Goal: Task Accomplishment & Management: Complete application form

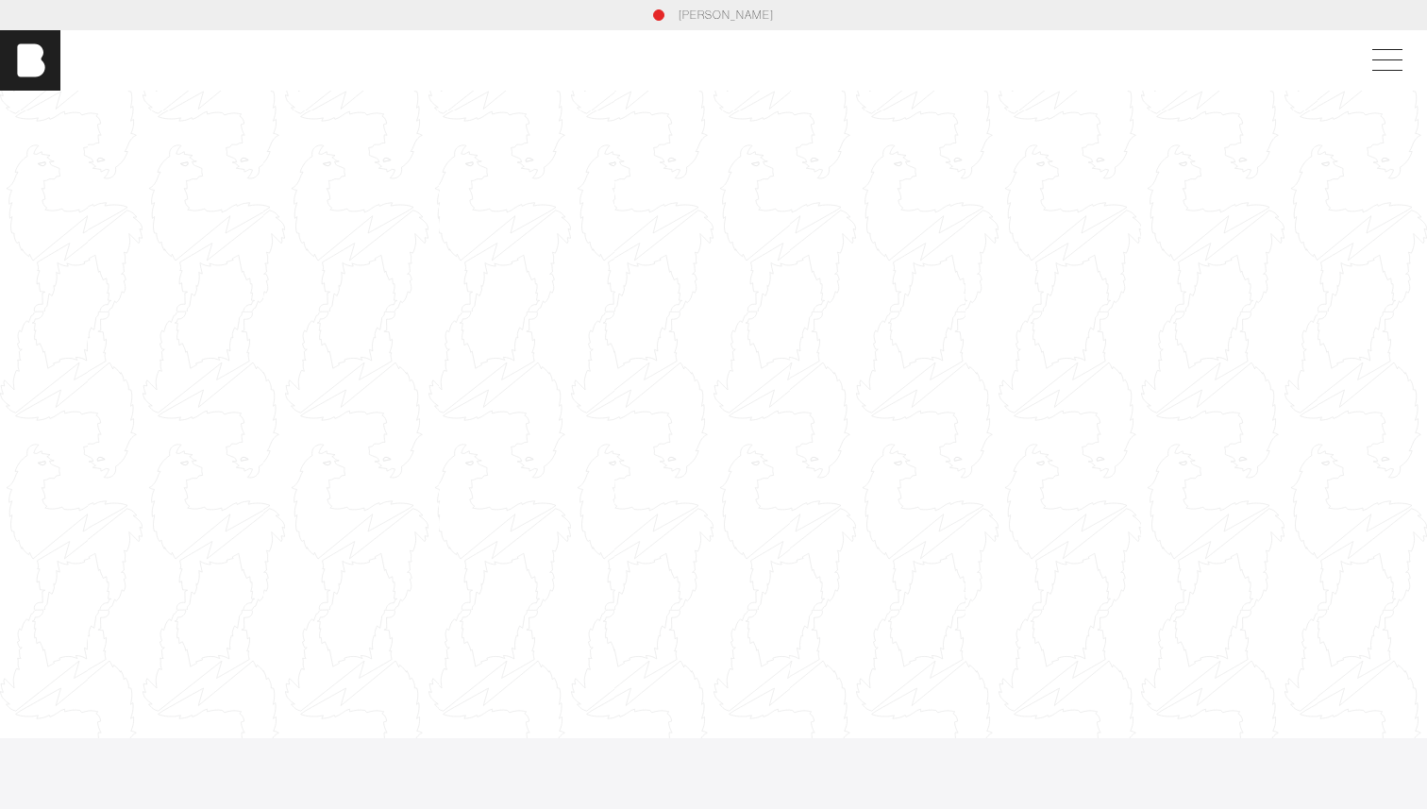
click at [633, 217] on div at bounding box center [713, 414] width 1427 height 803
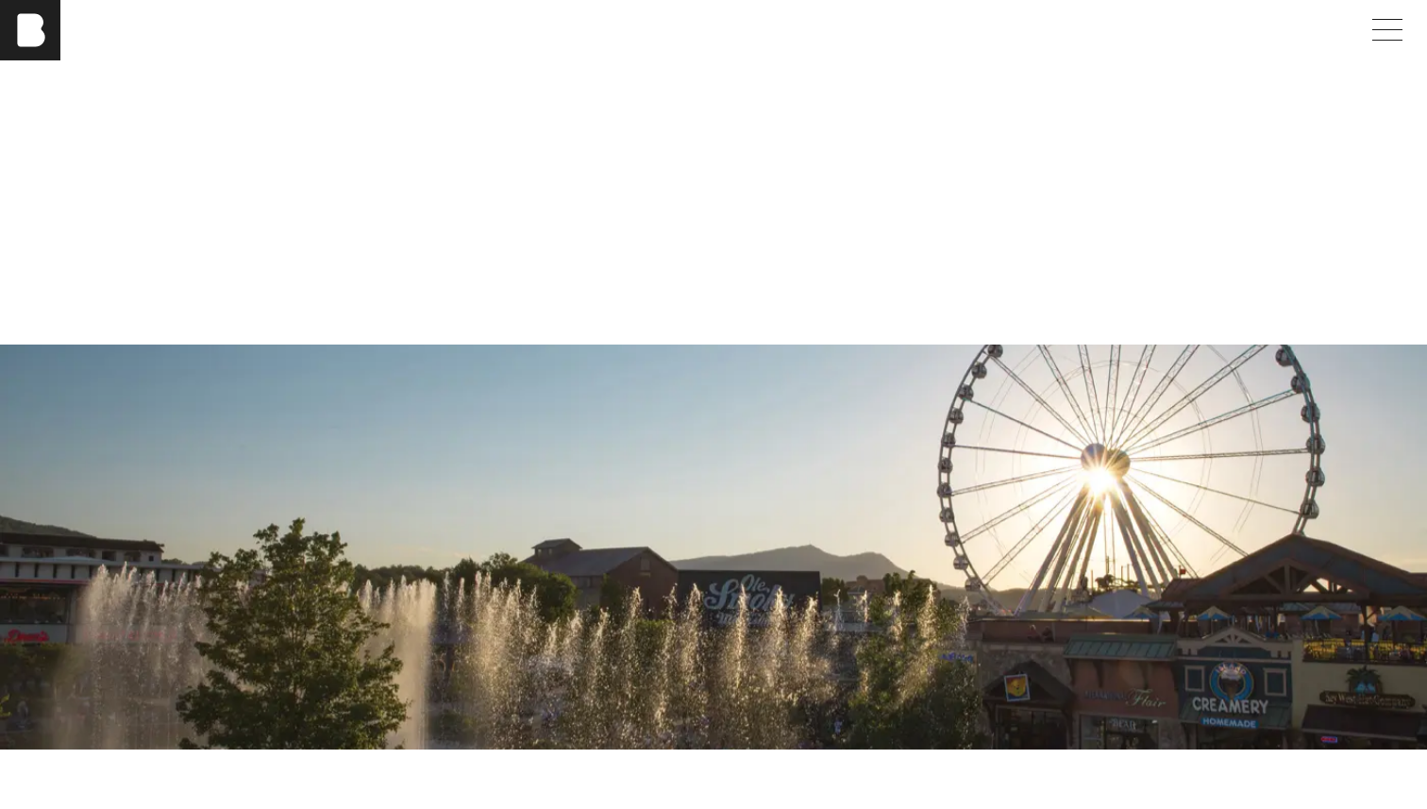
scroll to position [4347, 0]
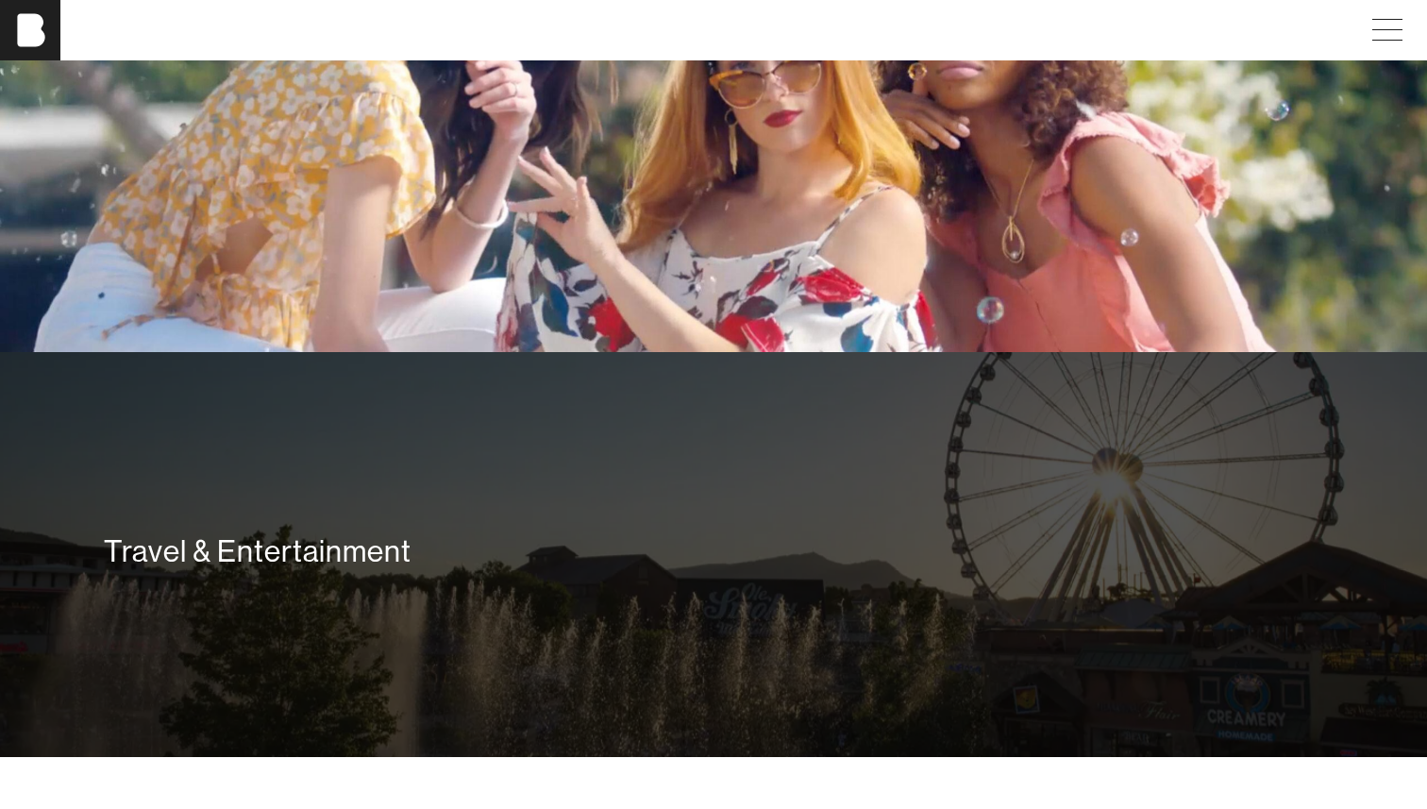
click at [636, 481] on div "Travel & Entertainment" at bounding box center [713, 554] width 1427 height 405
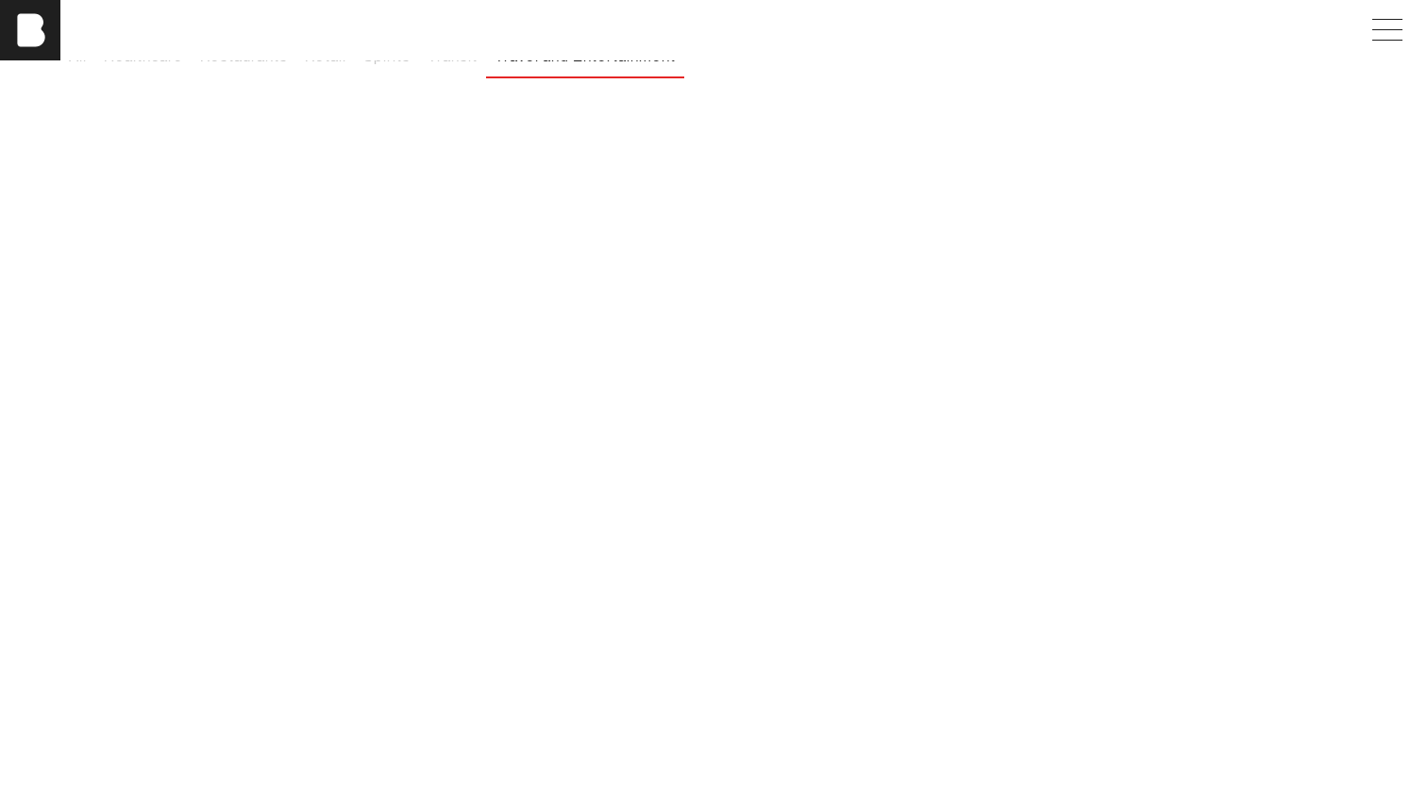
scroll to position [185, 0]
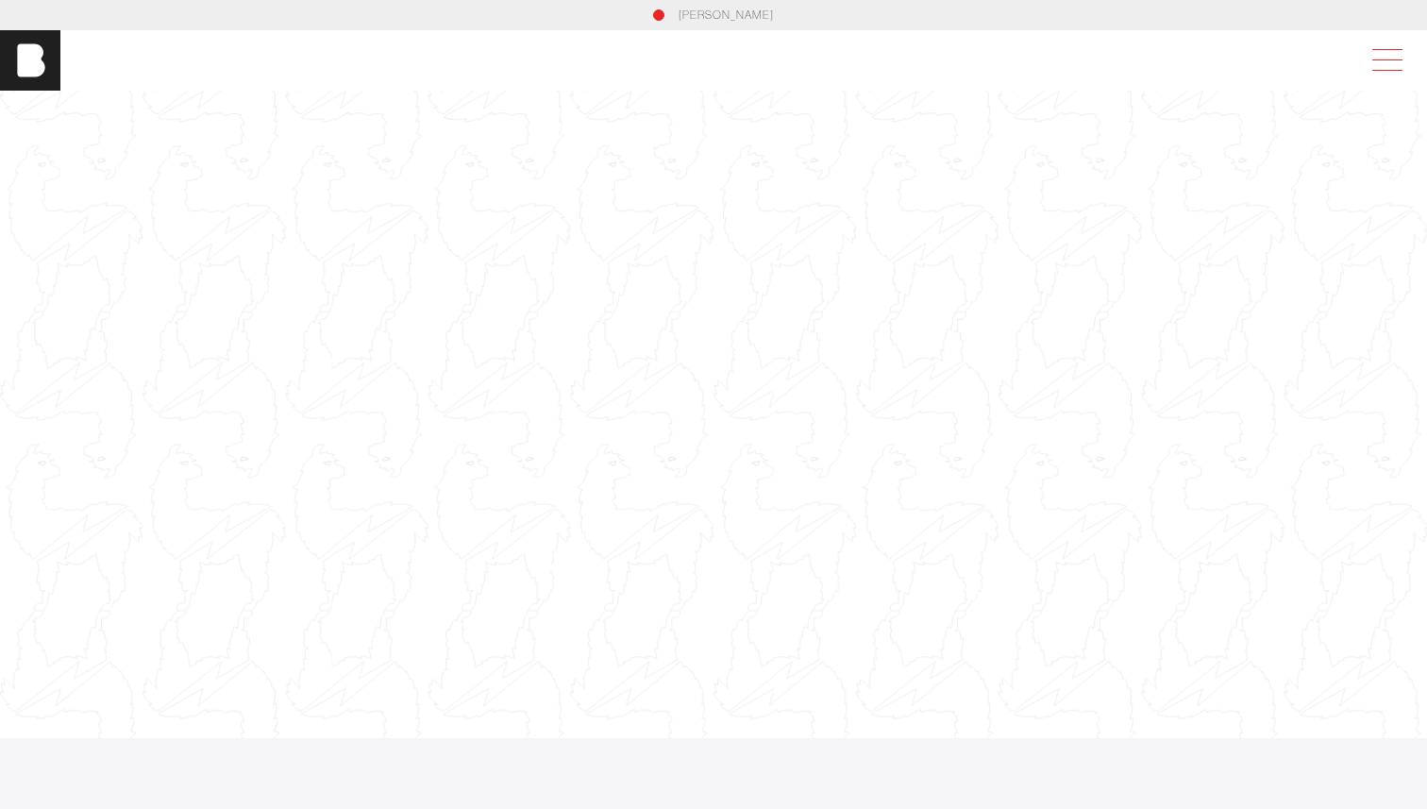
click at [1376, 58] on span at bounding box center [1383, 60] width 43 height 34
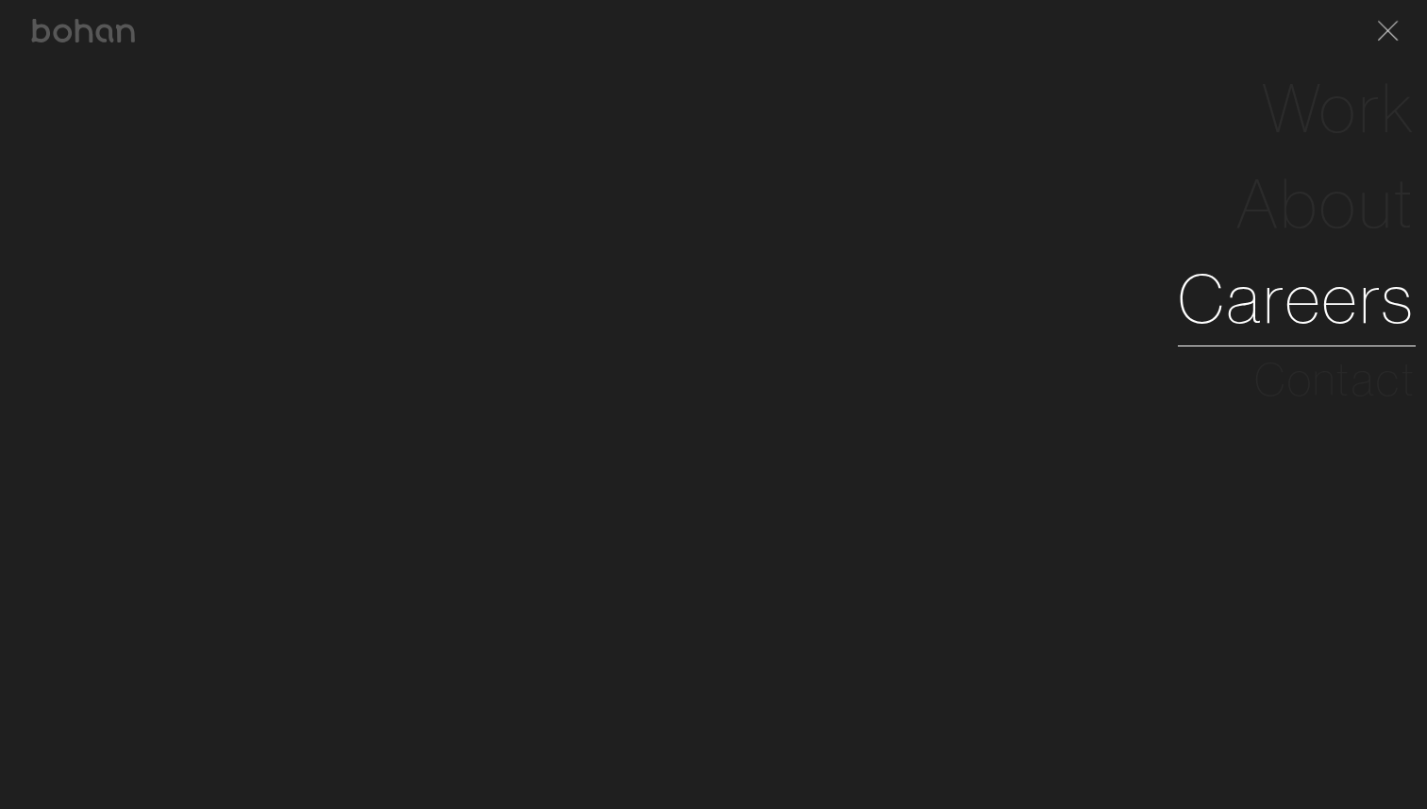
click at [1242, 298] on link "Careers" at bounding box center [1297, 298] width 238 height 95
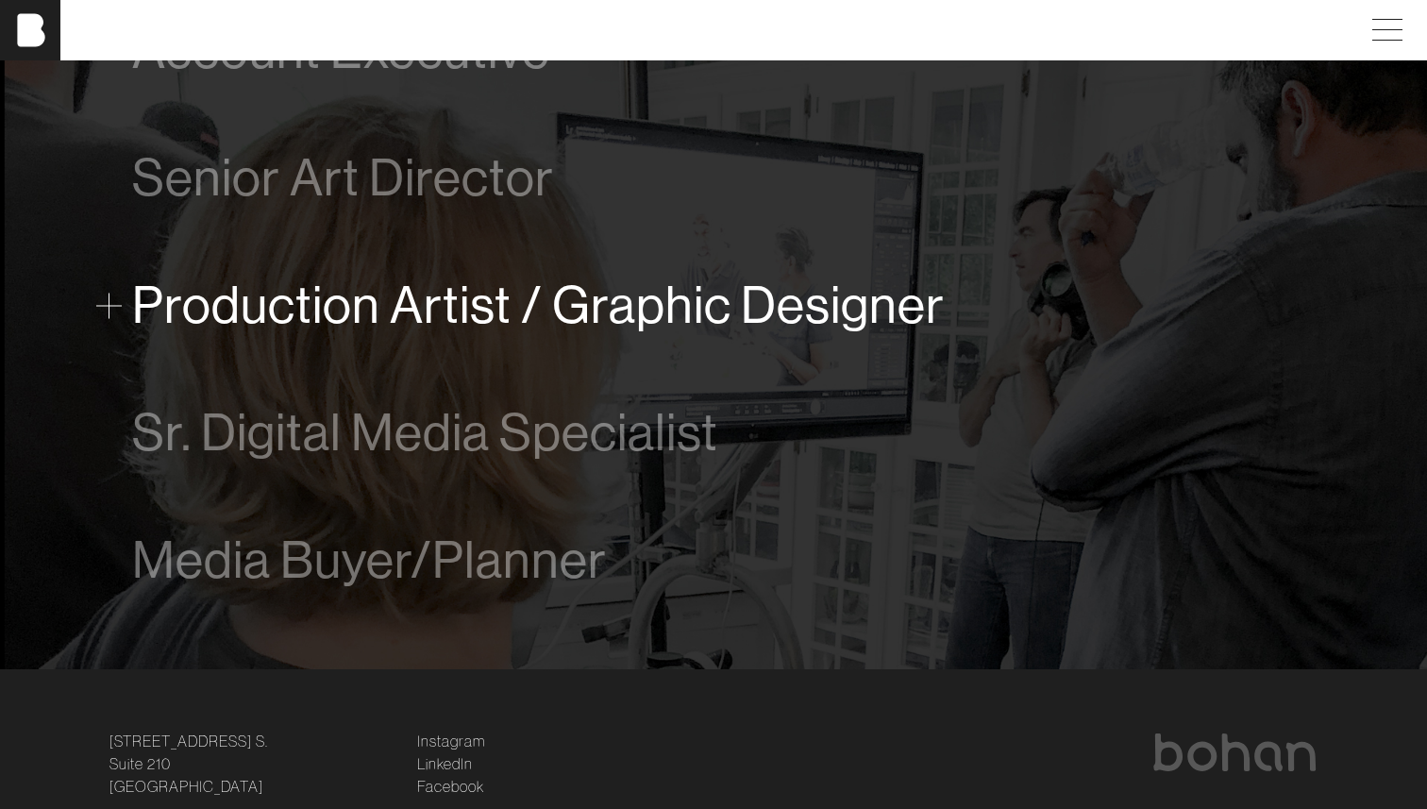
scroll to position [1206, 0]
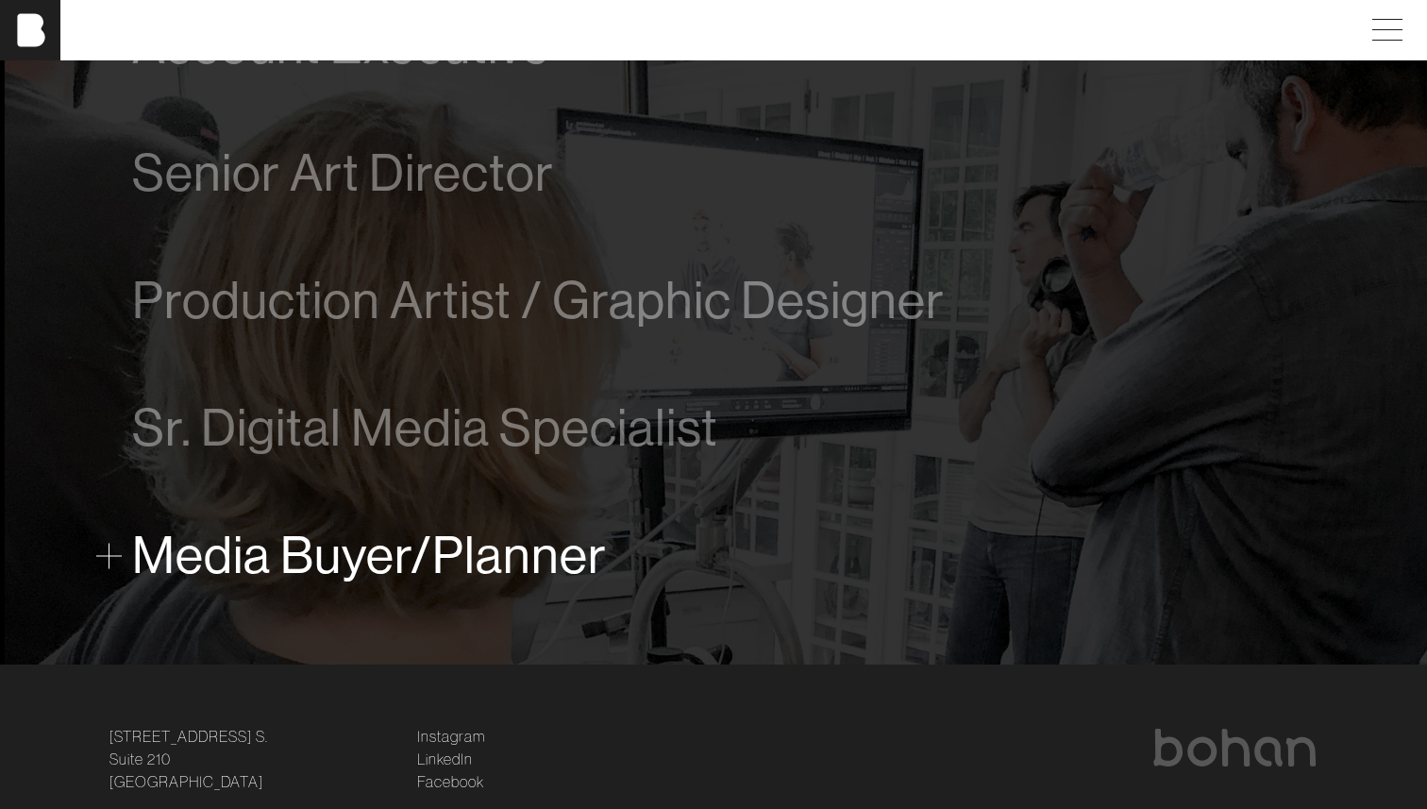
click at [394, 582] on span "Media Buyer/Planner" at bounding box center [369, 556] width 475 height 58
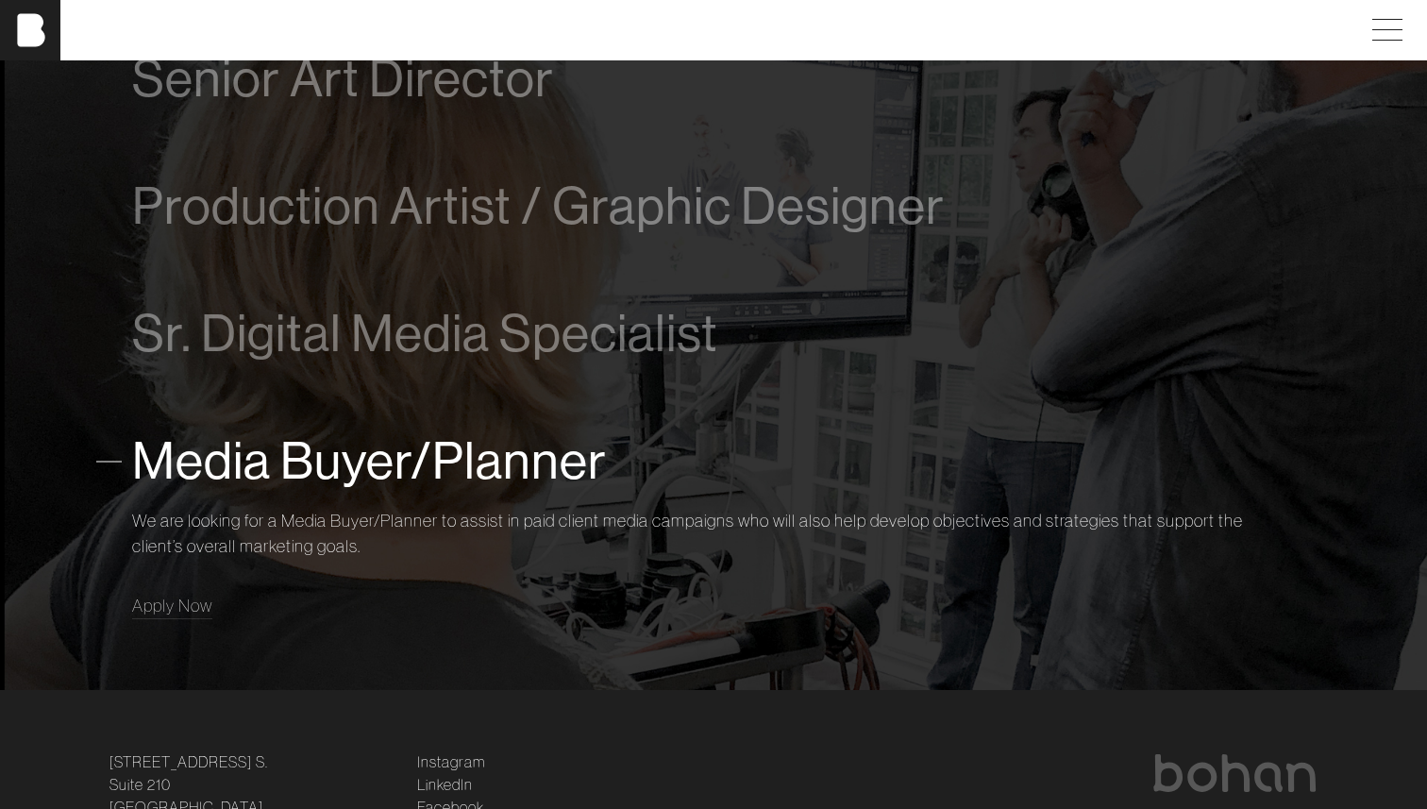
scroll to position [1367, 0]
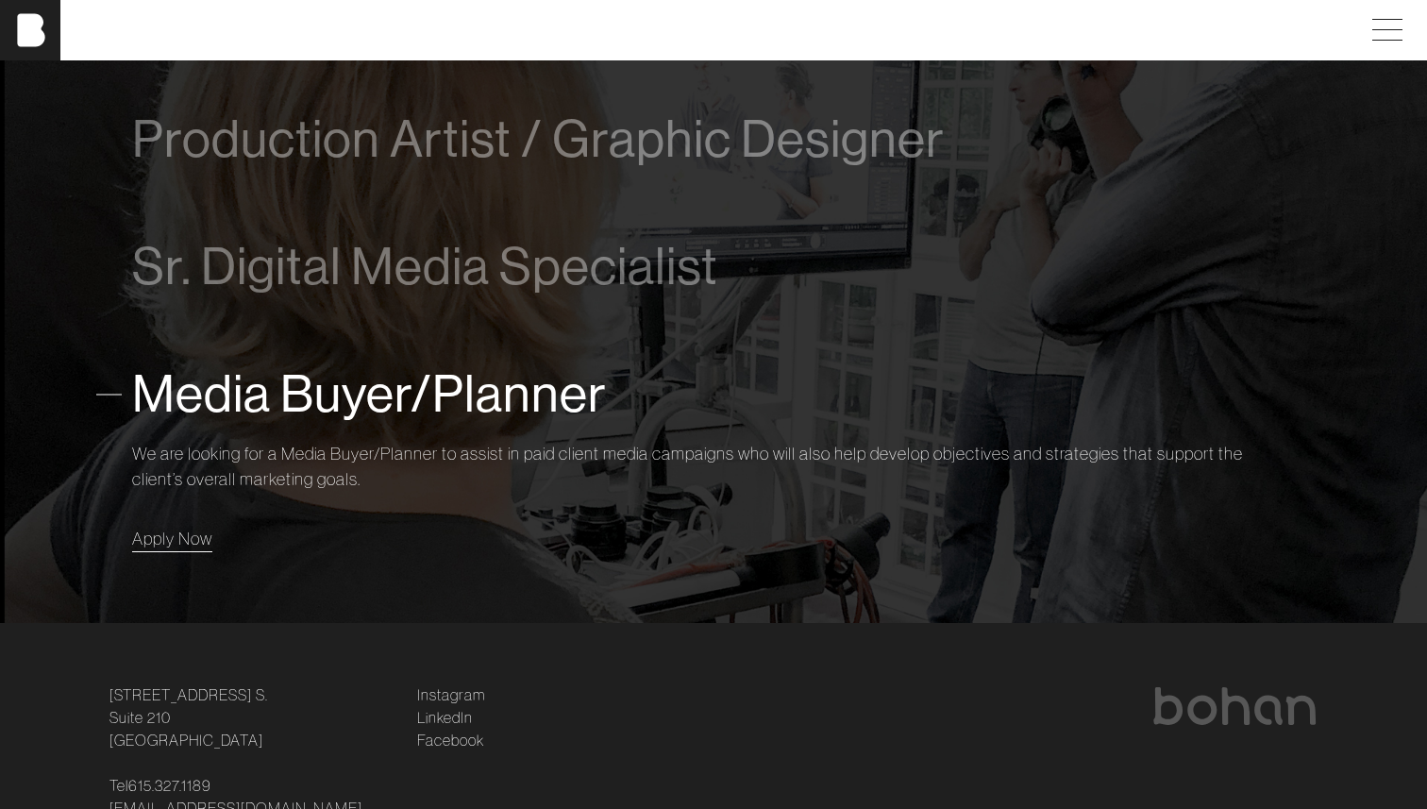
click at [198, 541] on span "Apply Now" at bounding box center [172, 538] width 80 height 22
click at [217, 545] on div "Apply Now" at bounding box center [713, 539] width 1163 height 26
click at [181, 538] on span "Apply Now" at bounding box center [172, 538] width 80 height 22
click at [186, 526] on link "Apply Now" at bounding box center [172, 538] width 80 height 25
click at [332, 402] on span "Media Buyer/Planner" at bounding box center [369, 394] width 475 height 58
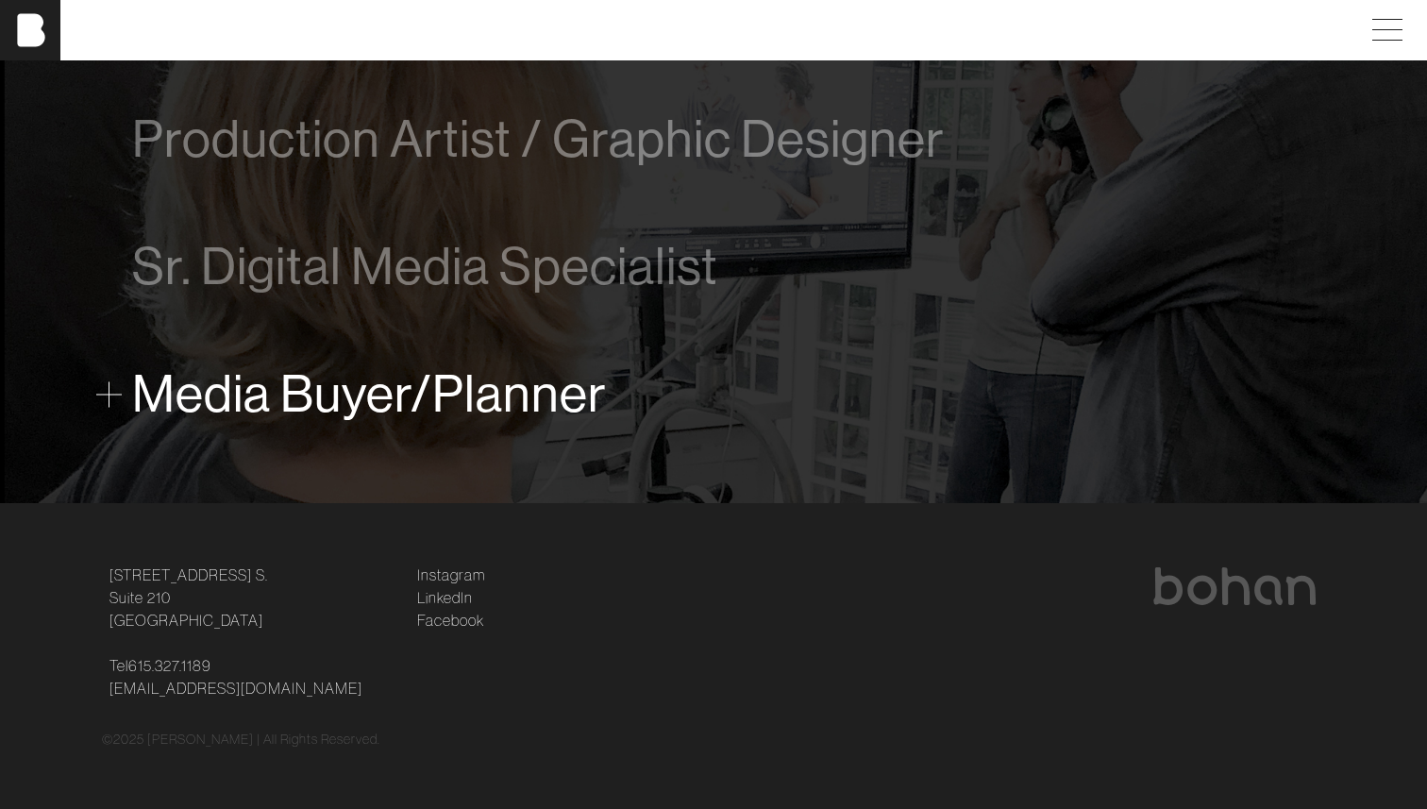
click at [332, 402] on span "Media Buyer/Planner" at bounding box center [369, 394] width 475 height 58
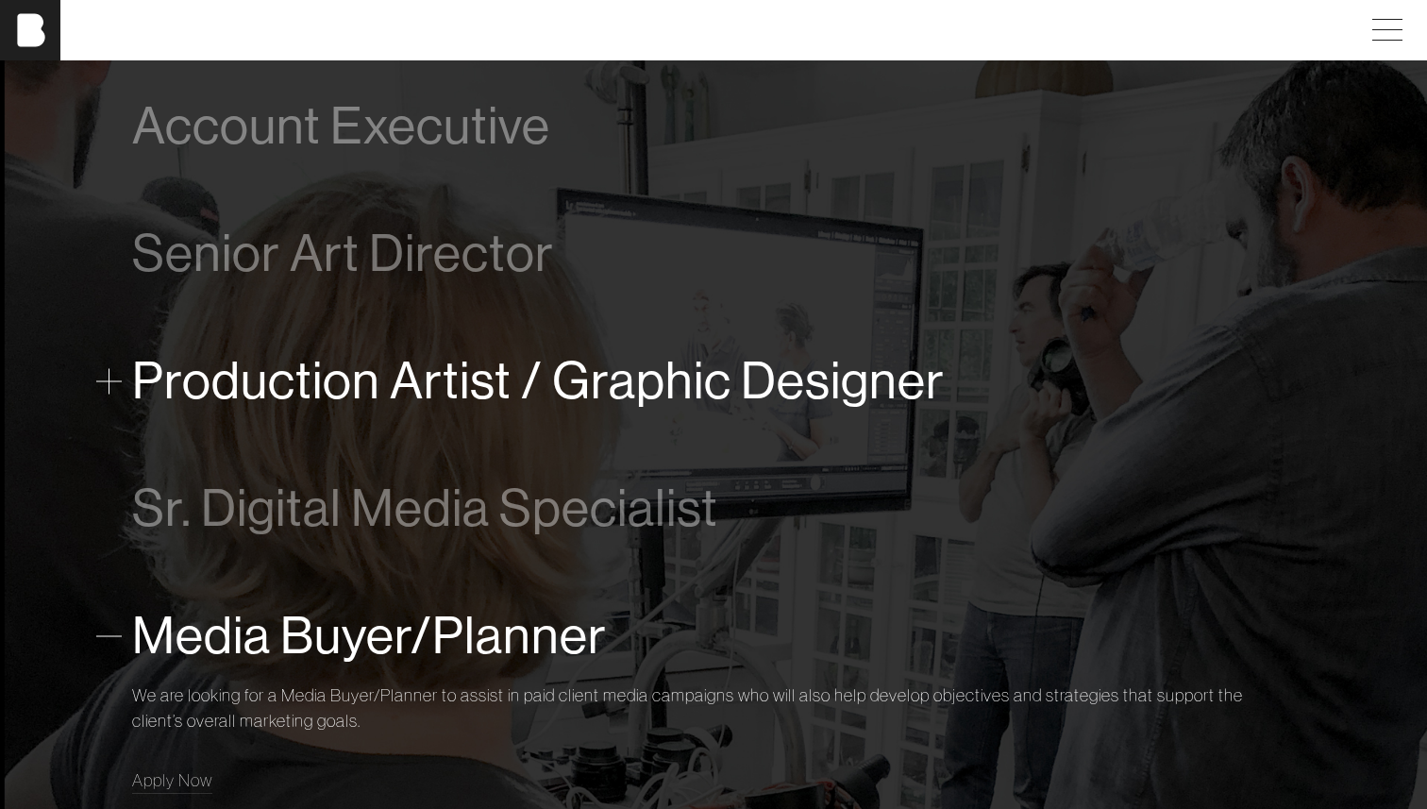
click at [334, 388] on span "Production Artist / Graphic Designer" at bounding box center [538, 381] width 812 height 58
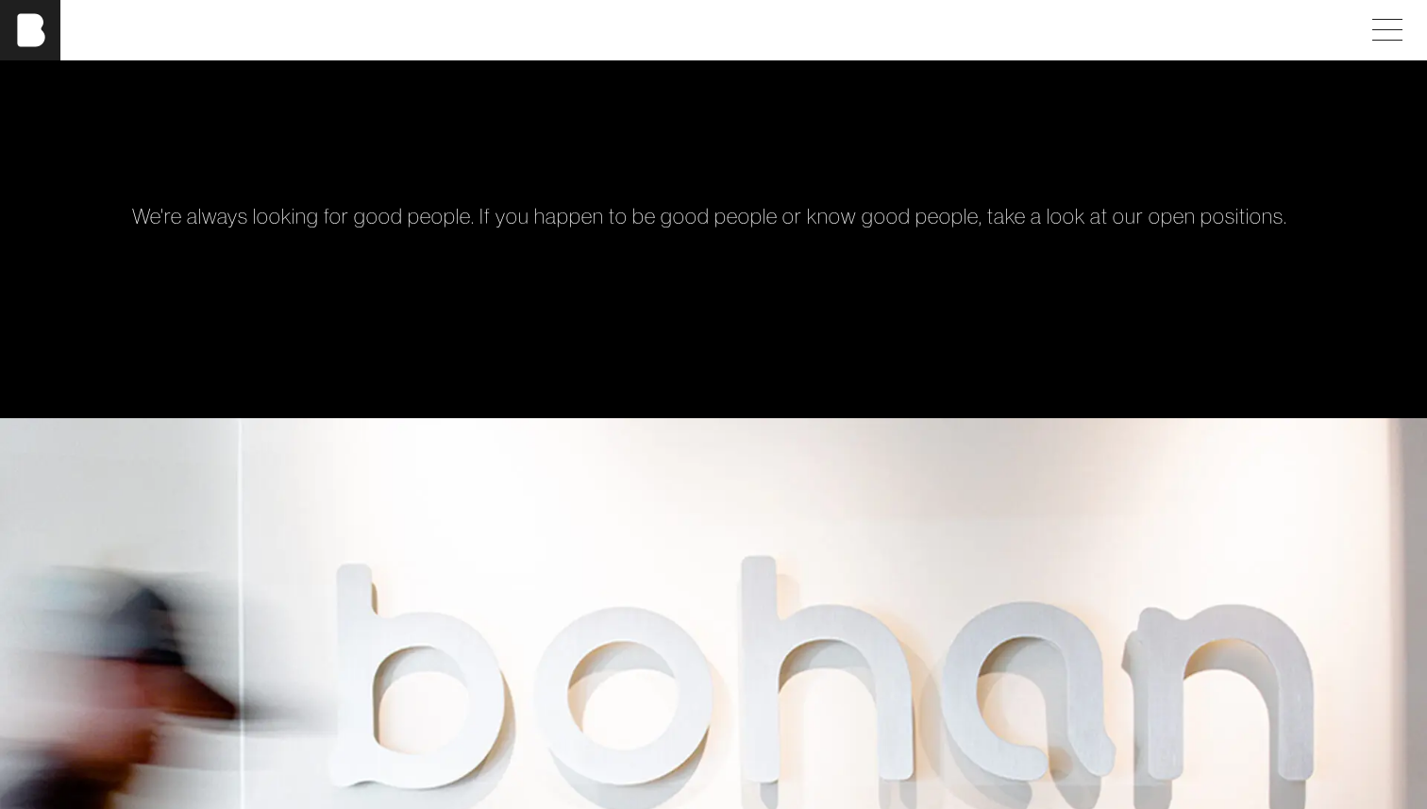
scroll to position [0, 0]
